Goal: Task Accomplishment & Management: Manage account settings

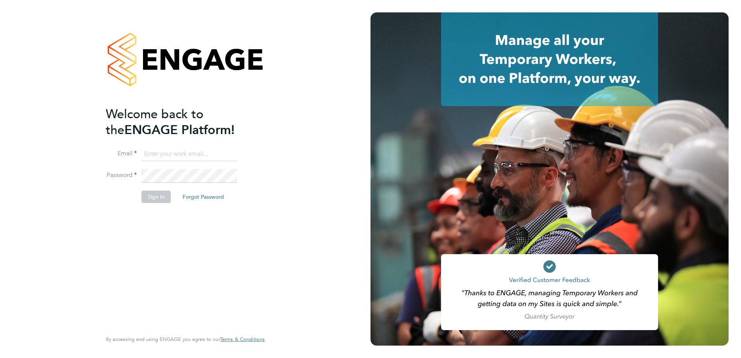
click at [120, 222] on div "Welcome back to the ENGAGE Platform! Email Password Sign In Forgot Password Ent…" at bounding box center [181, 217] width 151 height 223
click at [170, 153] on input at bounding box center [189, 154] width 96 height 14
type input "alec.morris@vistry.co.uk"
click at [157, 193] on button "Sign In" at bounding box center [155, 197] width 29 height 12
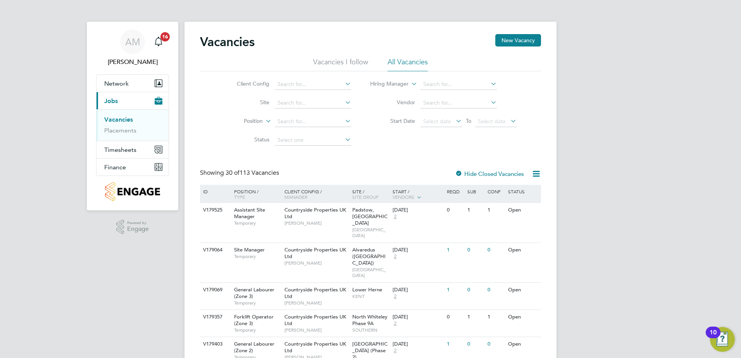
click at [118, 134] on li "Placements" at bounding box center [133, 131] width 58 height 8
click at [118, 134] on link "Placements" at bounding box center [120, 130] width 32 height 7
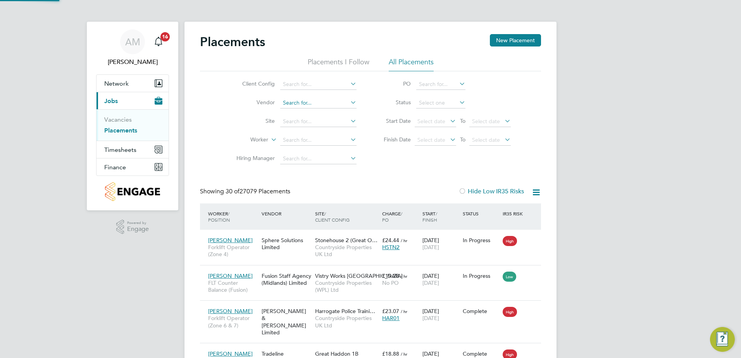
click at [301, 102] on input at bounding box center [318, 103] width 76 height 11
click at [292, 123] on input at bounding box center [318, 121] width 76 height 11
click at [289, 129] on b "Hull" at bounding box center [288, 132] width 10 height 7
type input "Hullavington"
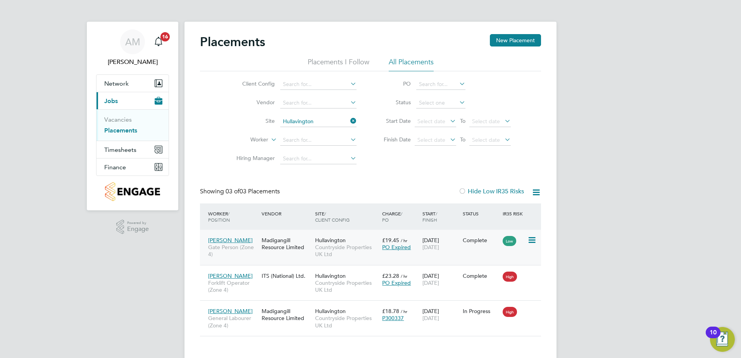
click at [256, 247] on span "Gate Person (Zone 4)" at bounding box center [233, 251] width 50 height 14
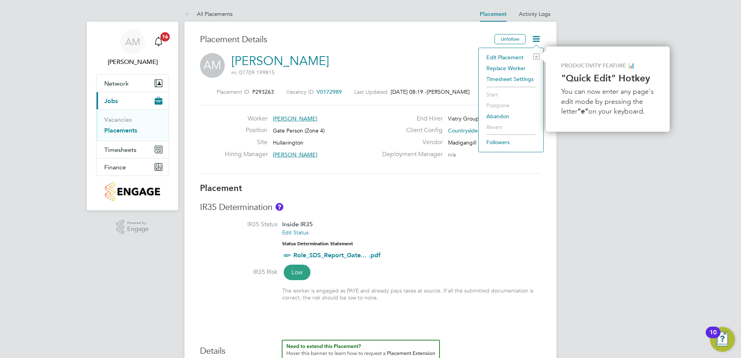
click at [511, 54] on li "Edit Placement e" at bounding box center [510, 57] width 57 height 11
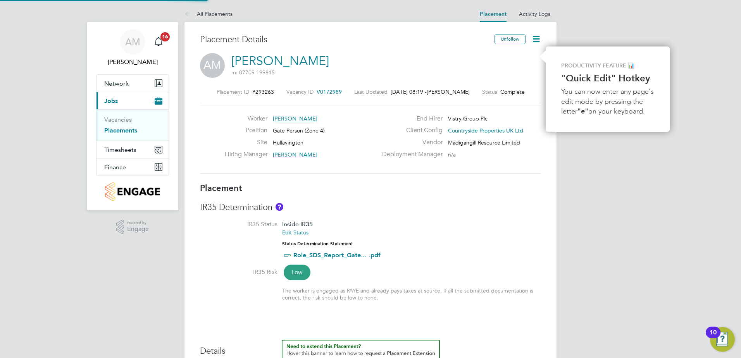
type input "[PERSON_NAME]"
type input "[DATE]"
type input "08:00"
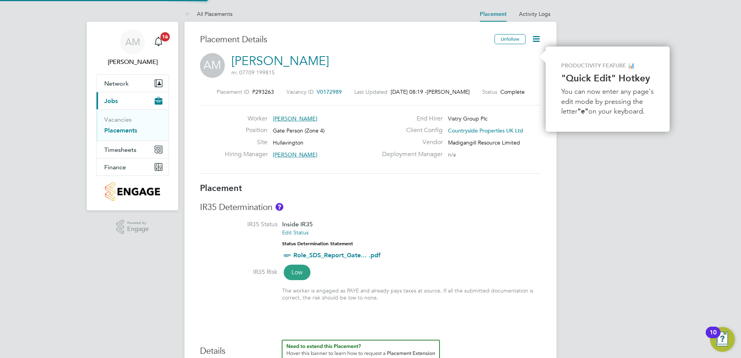
type input "16:00"
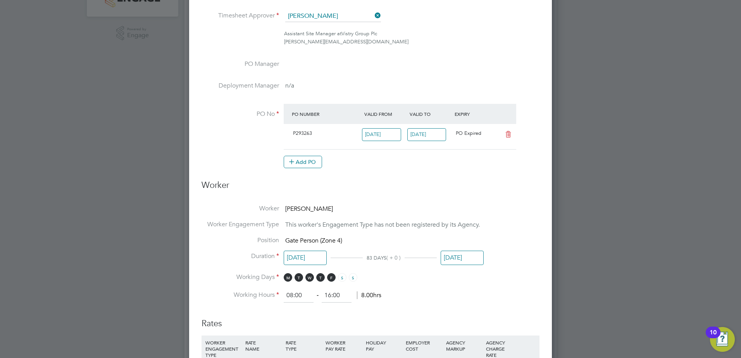
click at [432, 137] on input "[DATE]" at bounding box center [426, 134] width 39 height 13
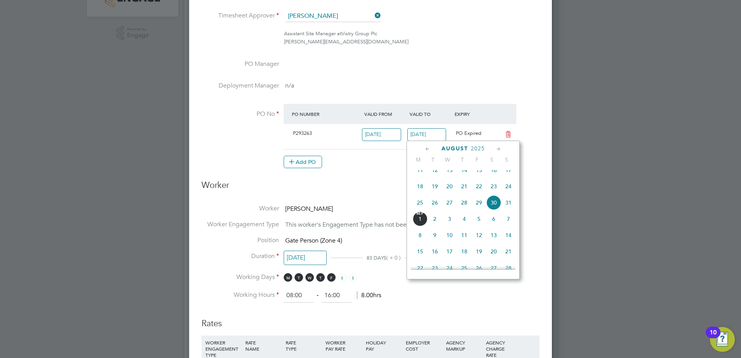
click at [500, 148] on icon at bounding box center [498, 149] width 7 height 9
click at [423, 226] on span "22" at bounding box center [420, 218] width 15 height 15
type input "[DATE]"
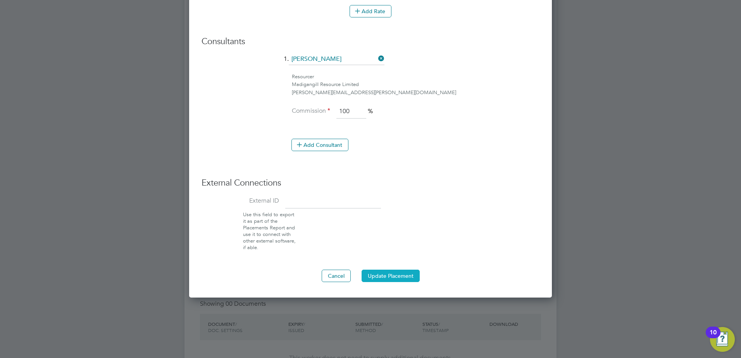
click at [392, 280] on button "Update Placement" at bounding box center [390, 276] width 58 height 12
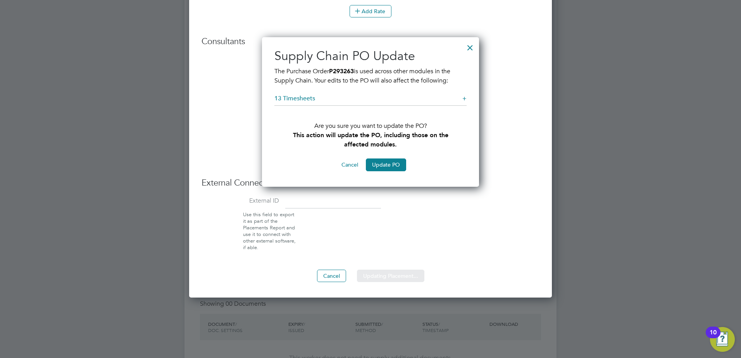
click at [382, 163] on div "Sorry, we are having problems connecting to our services." at bounding box center [370, 126] width 372 height 1403
click at [394, 167] on button "Update PO" at bounding box center [386, 164] width 40 height 12
